Goal: Task Accomplishment & Management: Manage account settings

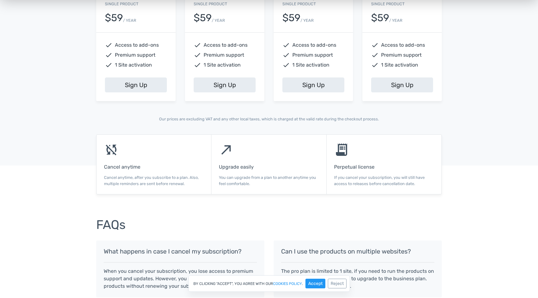
scroll to position [254, 0]
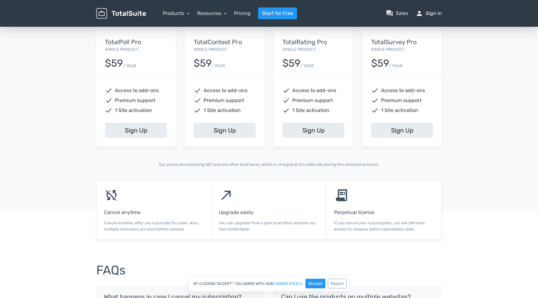
click at [431, 12] on link "person Sign in" at bounding box center [429, 13] width 26 height 7
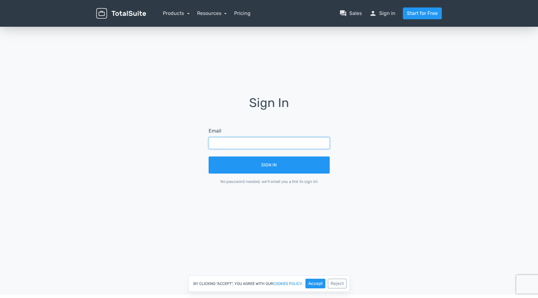
click at [270, 141] on input "text" at bounding box center [269, 143] width 121 height 12
type input "gabriel.teisson@gmail.com"
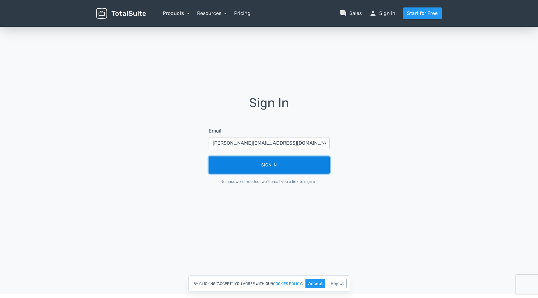
click at [272, 166] on button "Sign In" at bounding box center [269, 165] width 121 height 17
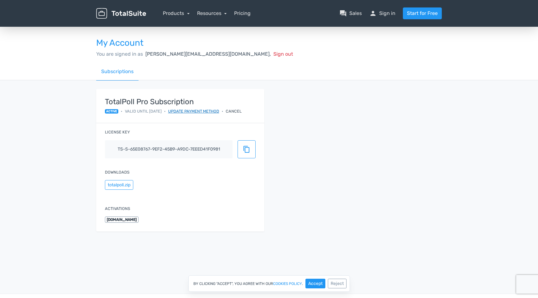
click at [187, 112] on link "Update payment method" at bounding box center [193, 111] width 51 height 6
click at [449, 82] on div "My Account You are signed in as gabriel.teisson@gmail.com, Sign out Subscriptio…" at bounding box center [269, 137] width 538 height 222
click at [435, 129] on div "TotalPoll Pro Subscription active • Valid until 29/04/2026 • Update payment met…" at bounding box center [269, 164] width 355 height 150
click at [245, 15] on link "Pricing" at bounding box center [242, 13] width 17 height 7
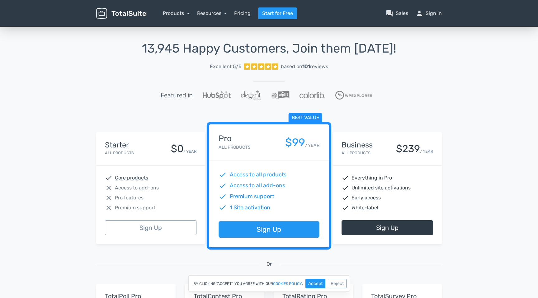
click at [472, 107] on div "13,945 Happy Customers, Join them [DATE]! Excellent 5/5 based on 101 reviews Fe…" at bounding box center [269, 230] width 538 height 409
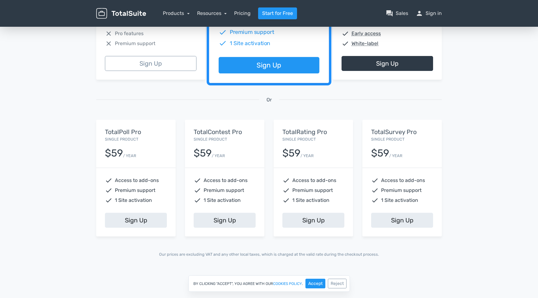
scroll to position [172, 0]
